Goal: Check status

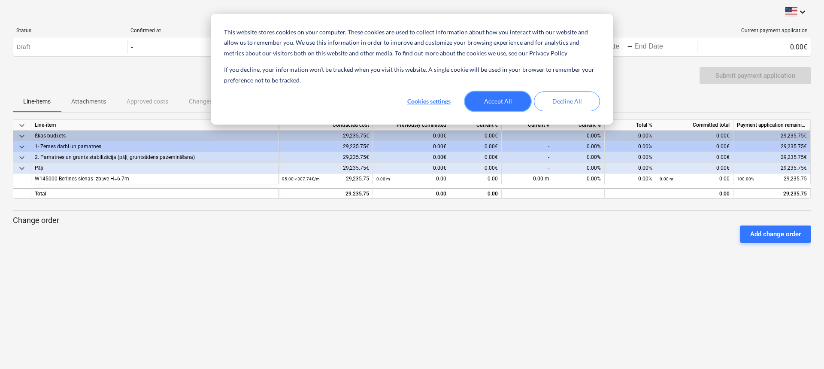
click at [488, 99] on button "Accept All" at bounding box center [498, 101] width 66 height 20
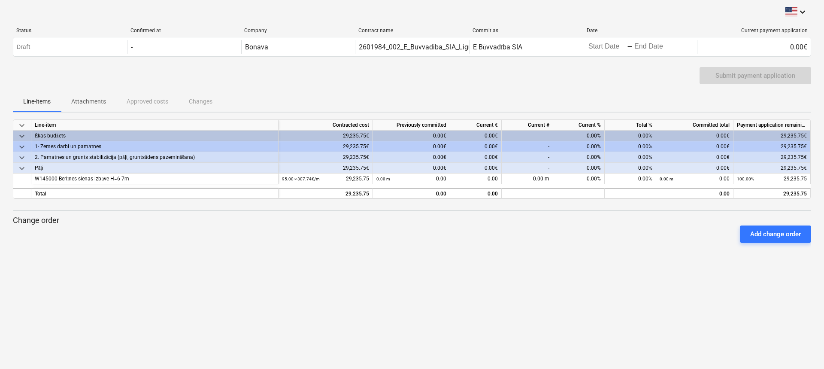
click at [89, 105] on p "Attachments" at bounding box center [88, 101] width 35 height 9
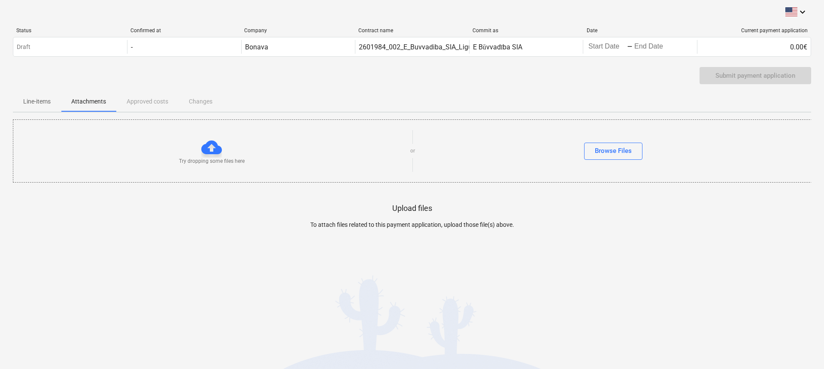
click at [35, 99] on p "Line-items" at bounding box center [36, 101] width 27 height 9
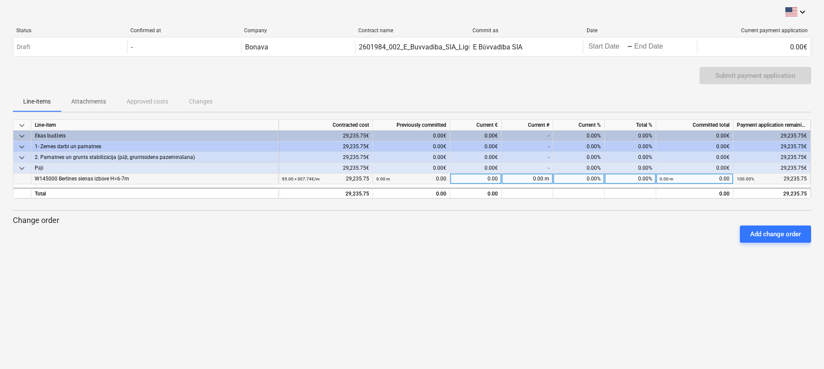
click at [486, 180] on div "0.00" at bounding box center [476, 178] width 52 height 11
click at [563, 257] on div "keyboard_arrow_down Status Confirmed at Company Contract name Commit as Date Cu…" at bounding box center [412, 184] width 824 height 369
click at [525, 304] on div "keyboard_arrow_down Status Confirmed at Company Contract name Commit as Date Cu…" at bounding box center [412, 184] width 824 height 369
click at [568, 304] on div "keyboard_arrow_down Status Confirmed at Company Contract name Commit as Date Cu…" at bounding box center [412, 184] width 824 height 369
